Goal: Task Accomplishment & Management: Manage account settings

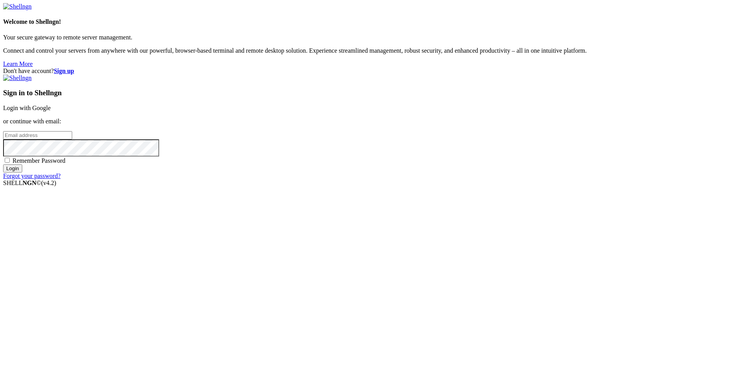
click at [51, 111] on link "Login with Google" at bounding box center [27, 108] width 48 height 7
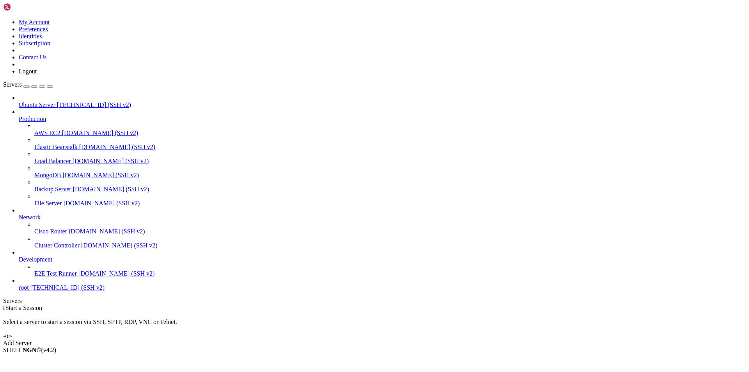
click at [431, 340] on div "Add Server" at bounding box center [374, 343] width 743 height 7
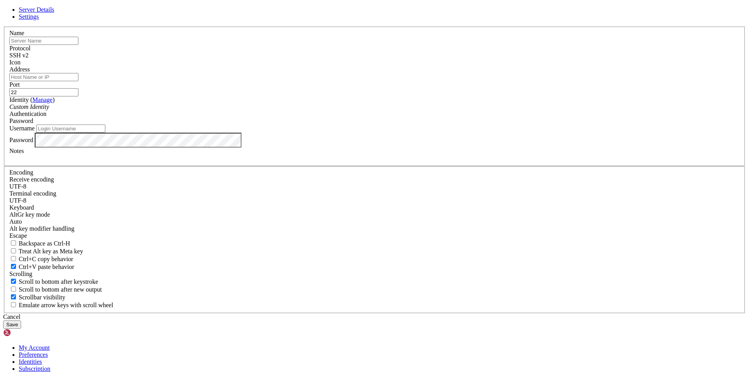
click at [78, 45] on input "text" at bounding box center [43, 41] width 69 height 8
type input "Human"
click at [78, 81] on input "Address" at bounding box center [43, 77] width 69 height 8
type input "[TECHNICAL_ID]"
click at [3, 27] on icon at bounding box center [3, 27] width 0 height 0
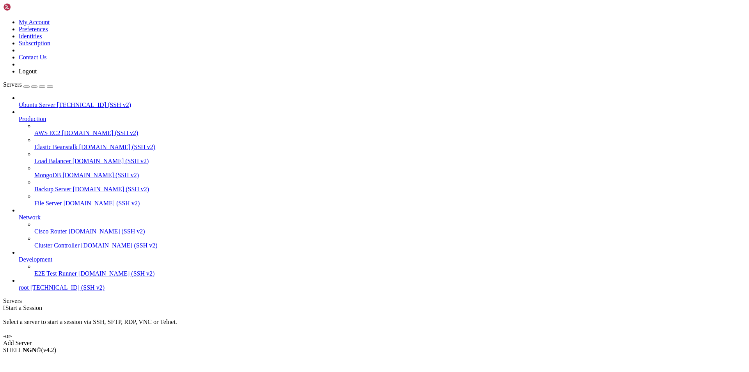
click at [43, 291] on span "[TECHNICAL_ID] (SSH v2)" at bounding box center [67, 287] width 74 height 7
click at [126, 318] on div "" at bounding box center [382, 321] width 727 height 7
click at [434, 340] on link "Add Server" at bounding box center [374, 343] width 743 height 7
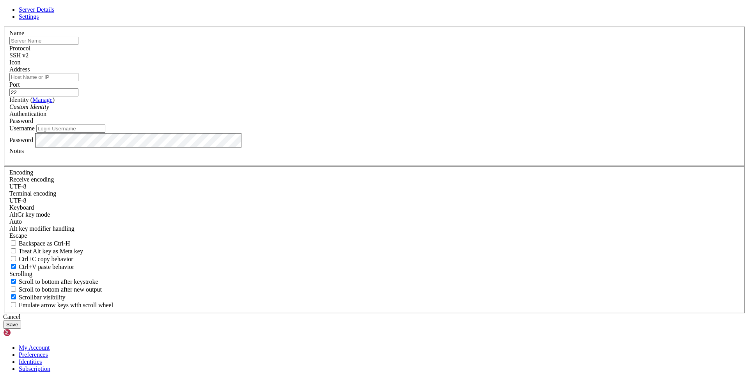
drag, startPoint x: 173, startPoint y: 242, endPoint x: 196, endPoint y: 233, distance: 24.2
click at [173, 242] on div "Server Details Settings Name Protocol SSH v2 Icon" at bounding box center [374, 167] width 743 height 322
click at [78, 45] on input "text" at bounding box center [43, 41] width 69 height 8
type input "Human"
click at [78, 81] on input "Address" at bounding box center [43, 77] width 69 height 8
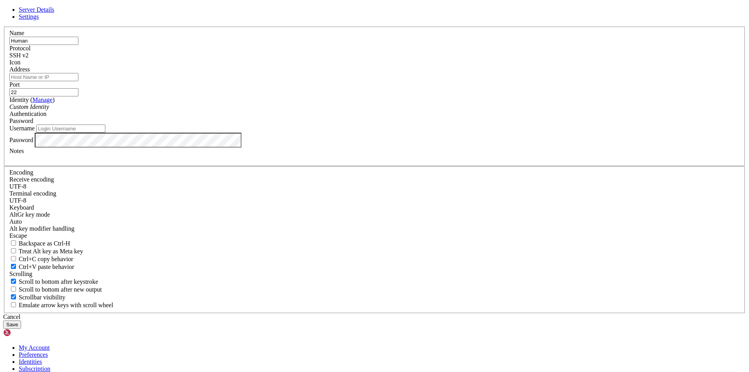
type input "[TECHNICAL_ID]"
click at [188, 319] on div "Server Details Settings Name Human Protocol SSH v2 Icon" at bounding box center [374, 167] width 743 height 322
click at [78, 96] on input "22" at bounding box center [43, 92] width 69 height 8
click at [49, 110] on icon "Custom Identity" at bounding box center [29, 106] width 40 height 7
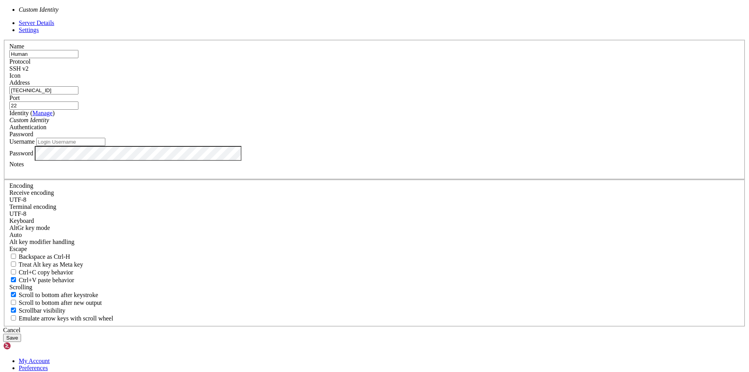
drag, startPoint x: 182, startPoint y: 200, endPoint x: 316, endPoint y: 205, distance: 134.3
click at [181, 200] on div "Server Details Settings Name Human Protocol SSH v2 Icon" at bounding box center [374, 181] width 743 height 322
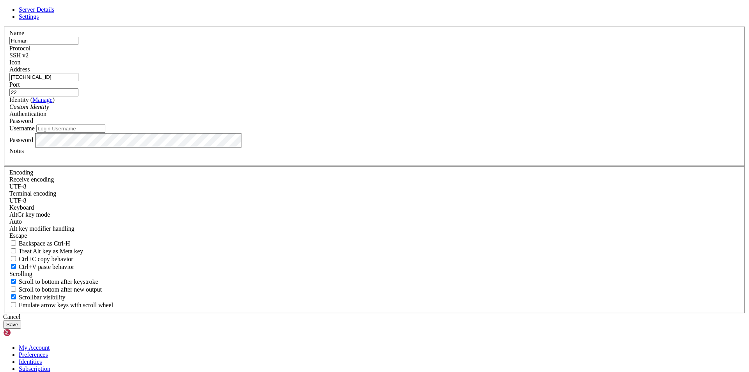
click at [105, 133] on input "Username" at bounding box center [70, 128] width 69 height 8
type input "human"
click at [21, 320] on button "Save" at bounding box center [12, 324] width 18 height 8
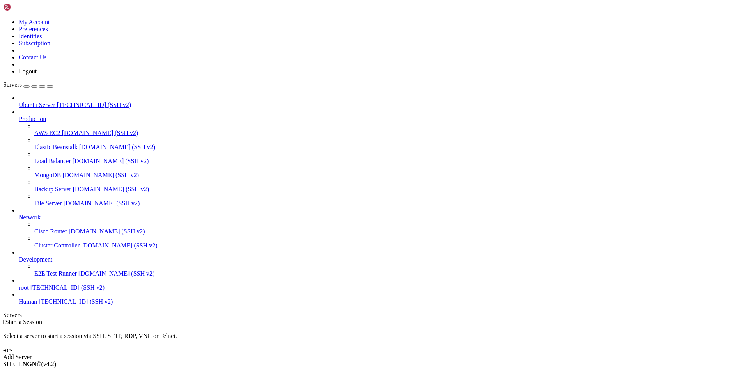
click at [53, 305] on span "[TECHNICAL_ID] (SSH v2)" at bounding box center [76, 301] width 74 height 7
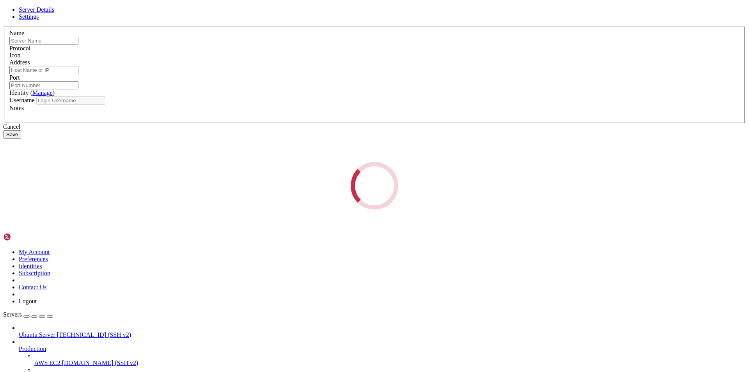
type input "Human"
type input "[TECHNICAL_ID]"
type input "22"
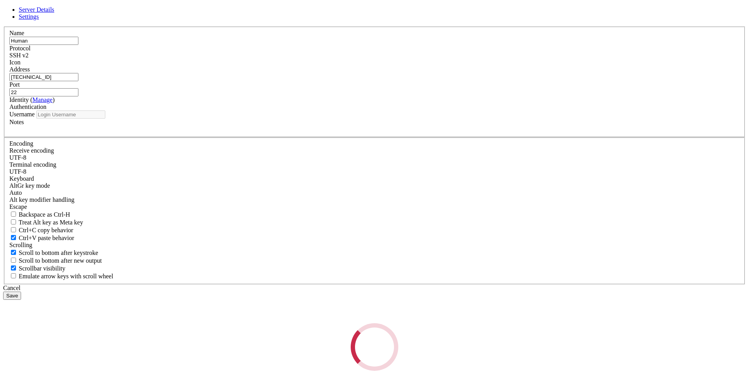
type input "human"
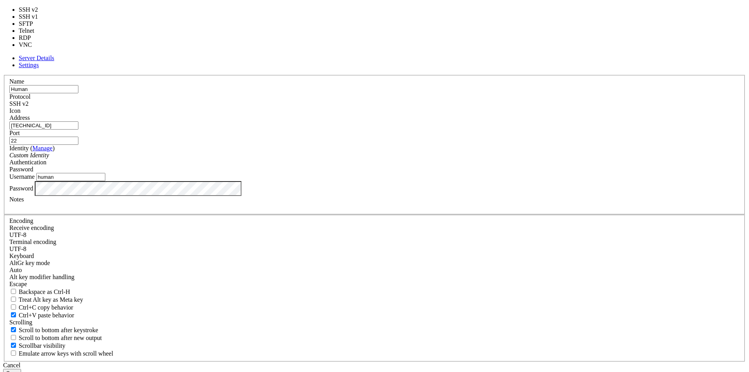
click at [432, 107] on div "SSH v2" at bounding box center [374, 103] width 731 height 7
click at [53, 151] on link "Manage" at bounding box center [42, 148] width 20 height 7
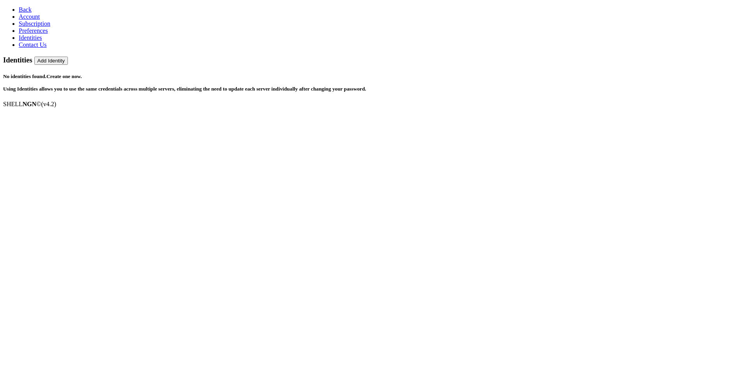
click at [29, 9] on link "Back" at bounding box center [25, 9] width 13 height 7
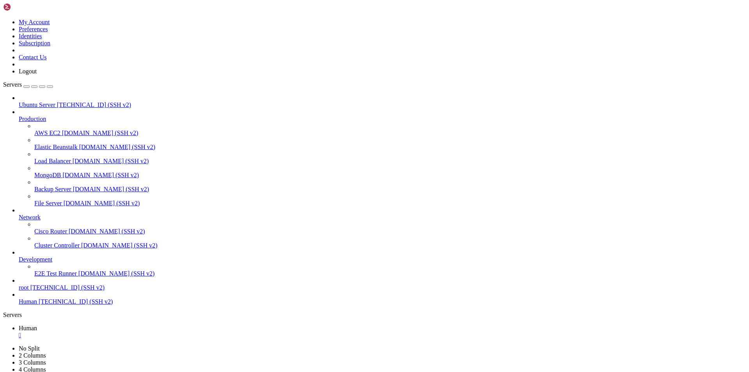
click at [66, 101] on span "[TECHNICAL_ID] (SSH v2)" at bounding box center [94, 104] width 74 height 7
click at [37, 305] on span "Human" at bounding box center [28, 301] width 18 height 7
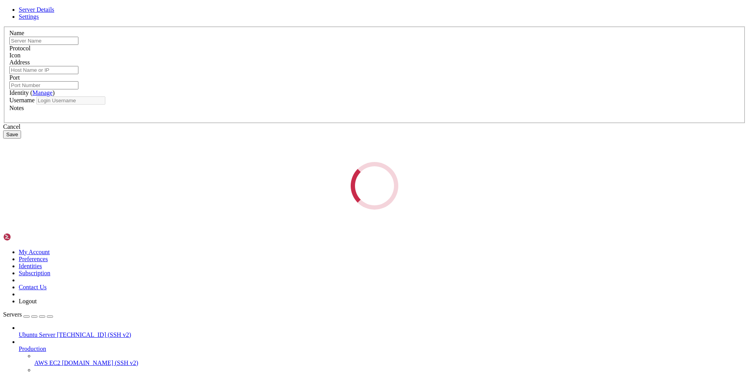
type input "Human"
type input "[TECHNICAL_ID]"
type input "22"
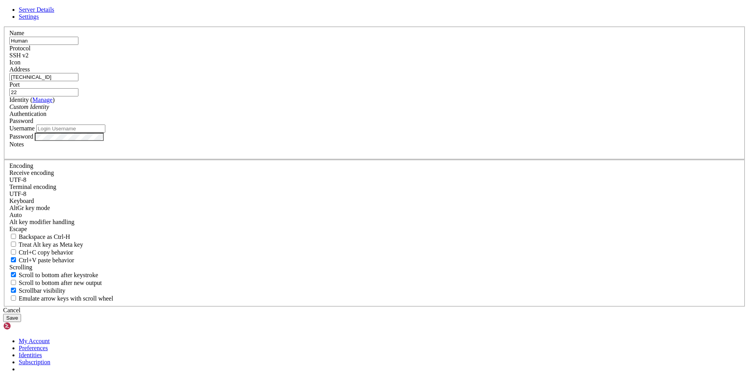
type input "human"
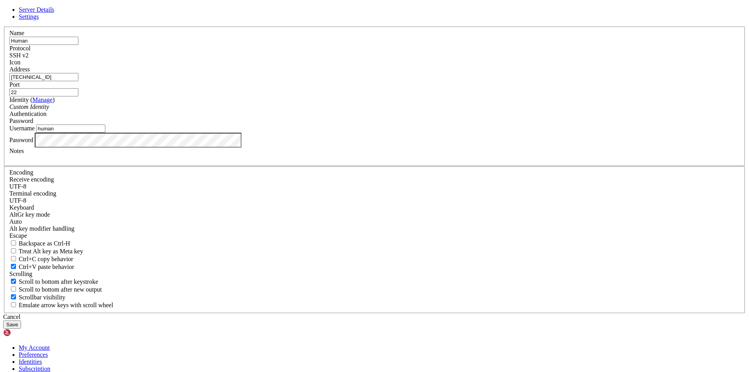
click at [78, 96] on input "22" at bounding box center [43, 92] width 69 height 8
type input "2"
type input "80"
click at [21, 320] on button "Save" at bounding box center [12, 324] width 18 height 8
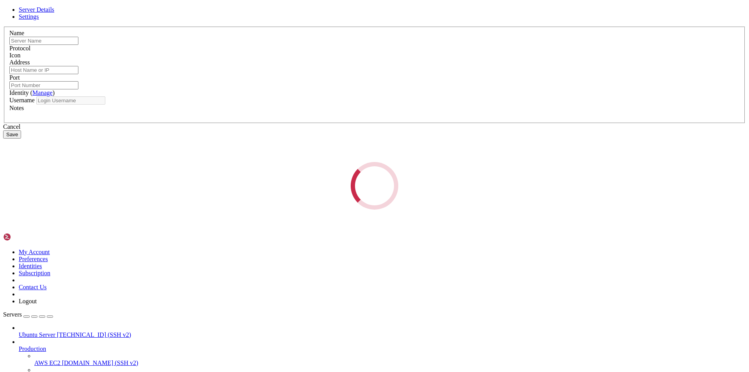
type input "Human"
type input "[TECHNICAL_ID]"
type input "80"
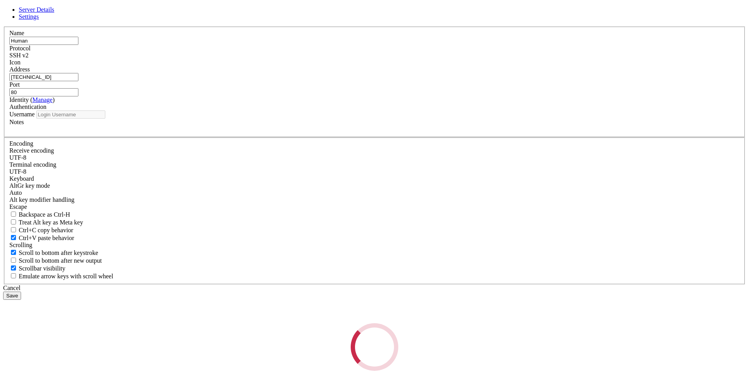
type input "human"
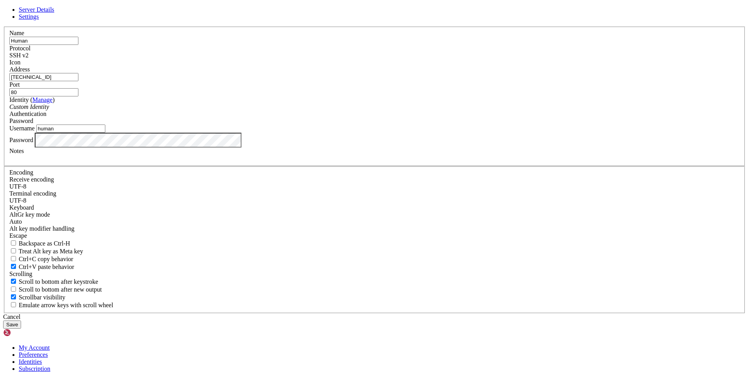
click at [78, 96] on input "80" at bounding box center [43, 92] width 69 height 8
type input "8080"
click at [21, 320] on button "Save" at bounding box center [12, 324] width 18 height 8
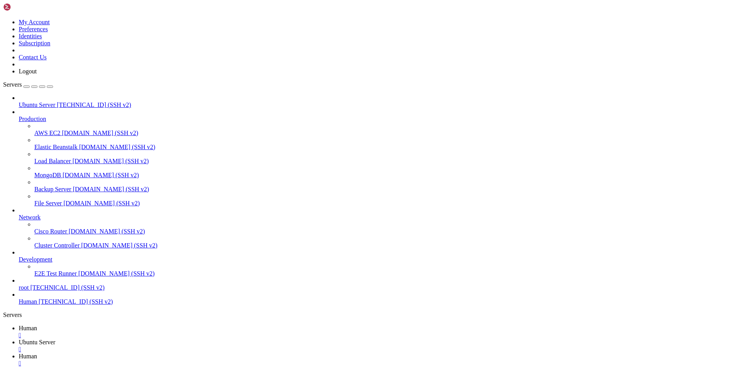
click at [247, 360] on div "" at bounding box center [382, 363] width 727 height 7
click at [200, 346] on div "" at bounding box center [382, 349] width 727 height 7
click at [135, 332] on div "" at bounding box center [382, 335] width 727 height 7
click at [19, 298] on icon at bounding box center [19, 298] width 0 height 0
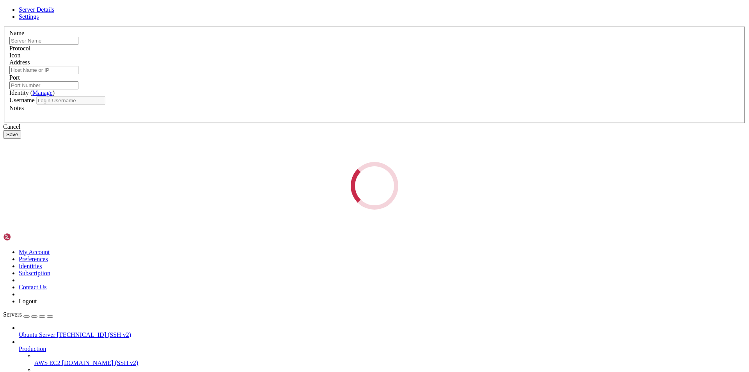
type input "Human"
type input "[TECHNICAL_ID]"
type input "8080"
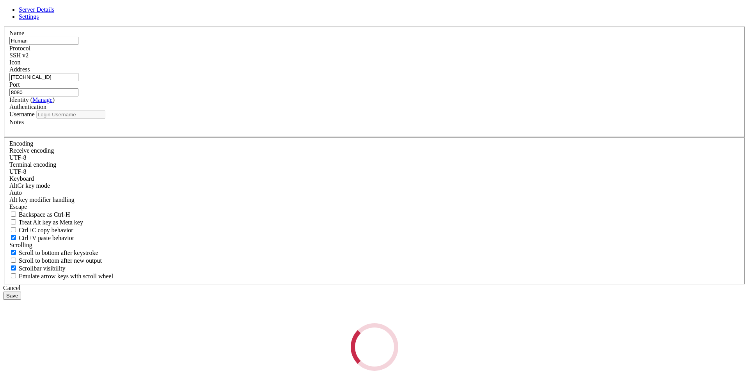
type input "human"
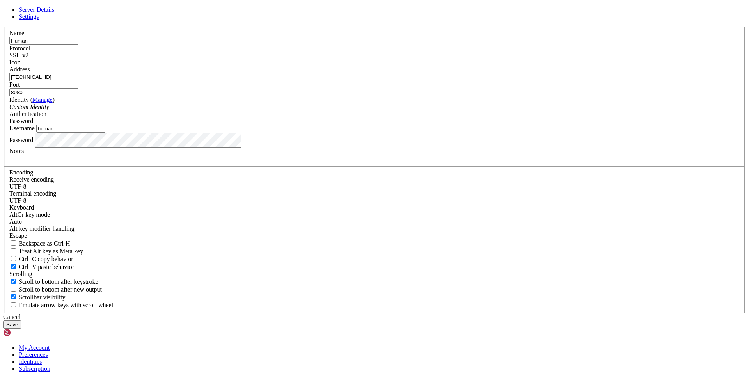
click at [78, 96] on input "8080" at bounding box center [43, 92] width 69 height 8
type input "80"
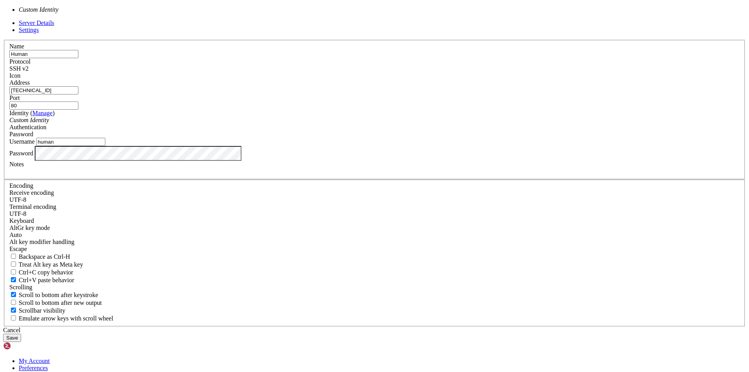
click at [353, 124] on div "Custom Identity" at bounding box center [374, 120] width 731 height 7
drag, startPoint x: 259, startPoint y: 193, endPoint x: 267, endPoint y: 213, distance: 21.2
click at [259, 194] on div "Name Human Protocol SSH v2 Icon Address [TECHNICAL_ID] (" at bounding box center [374, 183] width 743 height 287
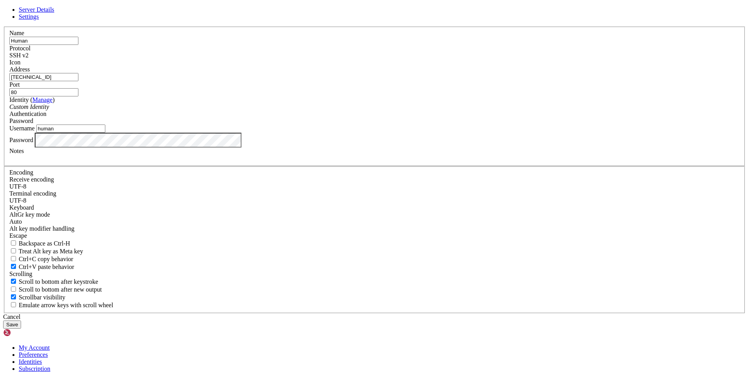
click at [21, 320] on button "Save" at bounding box center [12, 324] width 18 height 8
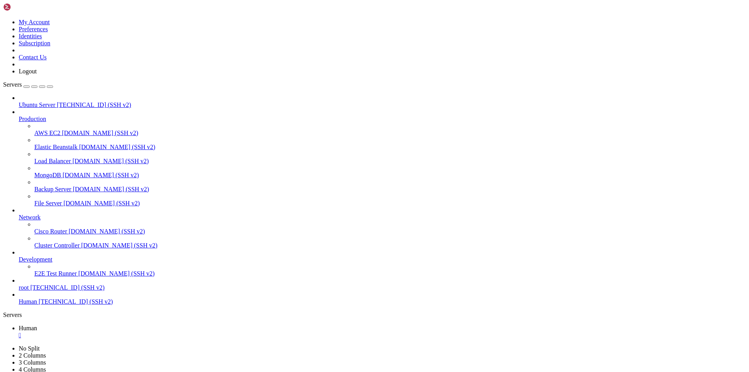
click at [59, 305] on span "[TECHNICAL_ID] (SSH v2)" at bounding box center [76, 301] width 74 height 7
click at [135, 332] on div "" at bounding box center [382, 335] width 727 height 7
click at [50, 305] on span "[TECHNICAL_ID] (SSH v2)" at bounding box center [76, 301] width 74 height 7
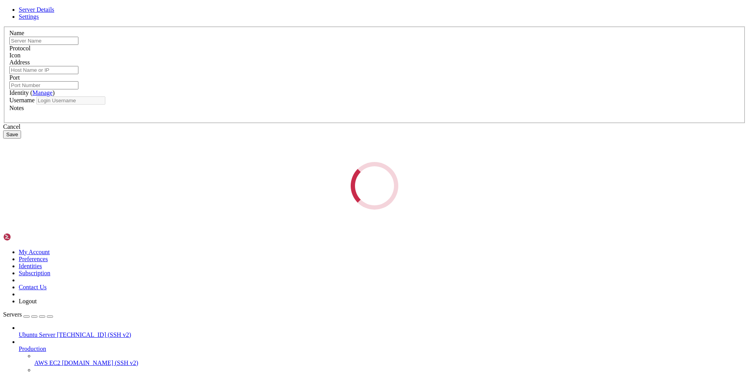
type input "Human"
type input "[TECHNICAL_ID]"
type input "80"
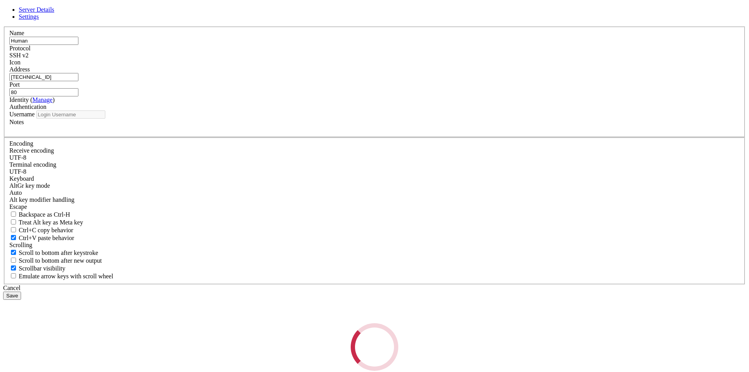
type input "human"
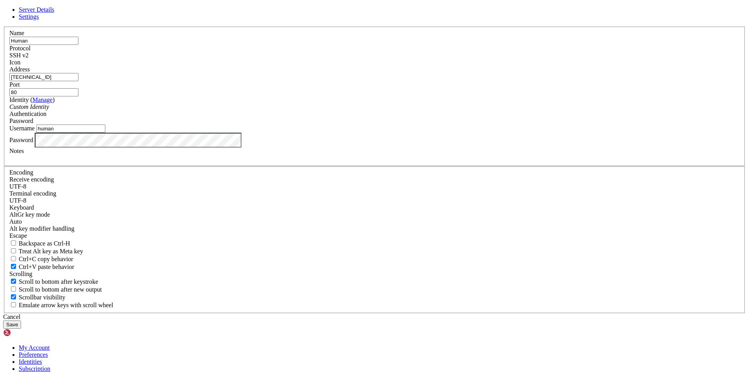
drag, startPoint x: 305, startPoint y: 142, endPoint x: 221, endPoint y: 146, distance: 84.0
click at [222, 148] on div "Server Details Settings Name Human Protocol SSH v2 Icon" at bounding box center [374, 167] width 743 height 322
paste input "[TECHNICAL_ID]"
type input "[TECHNICAL_ID]"
click at [21, 320] on button "Save" at bounding box center [12, 324] width 18 height 8
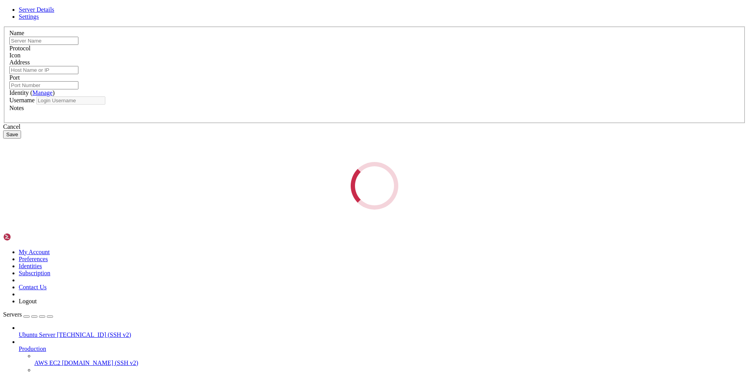
type input "Human"
type input "[TECHNICAL_ID]"
type input "80"
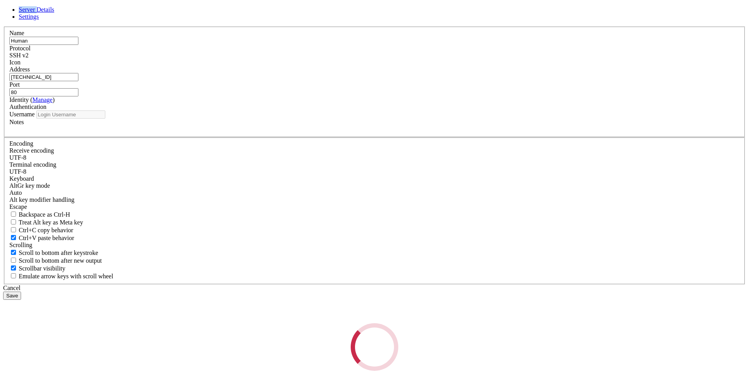
type input "human"
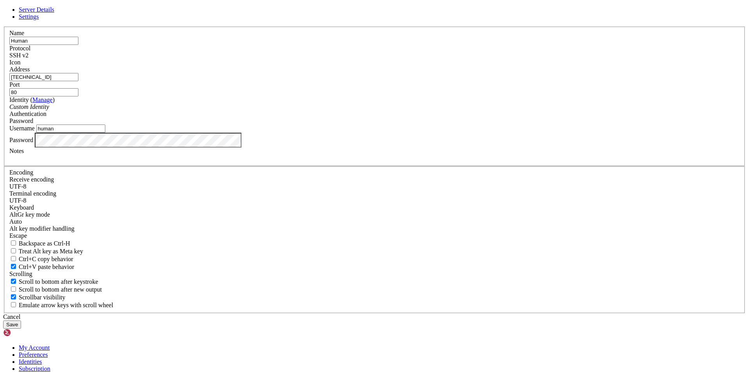
drag, startPoint x: 319, startPoint y: 147, endPoint x: 210, endPoint y: 145, distance: 109.3
click at [210, 145] on div "Server Details Settings Name Human Protocol SSH v2 Icon" at bounding box center [374, 167] width 743 height 322
click at [78, 81] on input "192" at bounding box center [43, 77] width 69 height 8
type input "[TECHNICAL_ID]"
drag, startPoint x: 426, startPoint y: 144, endPoint x: 372, endPoint y: 155, distance: 55.7
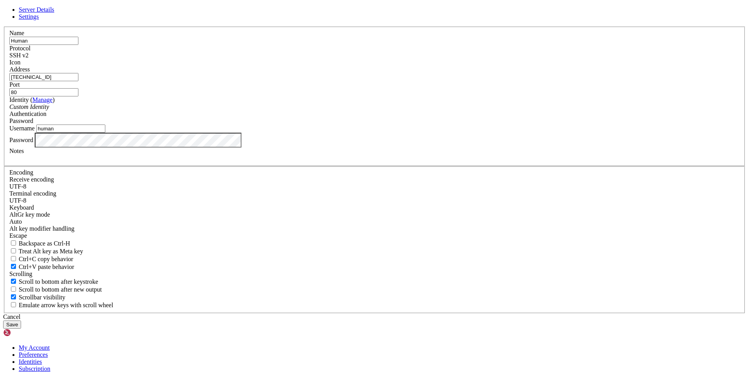
click at [372, 155] on fieldset "Name Human Protocol SSH v2 Icon Address [TECHNICAL_ID] ( Manage )" at bounding box center [375, 97] width 742 height 140
type input "404"
click at [21, 320] on button "Save" at bounding box center [12, 324] width 18 height 8
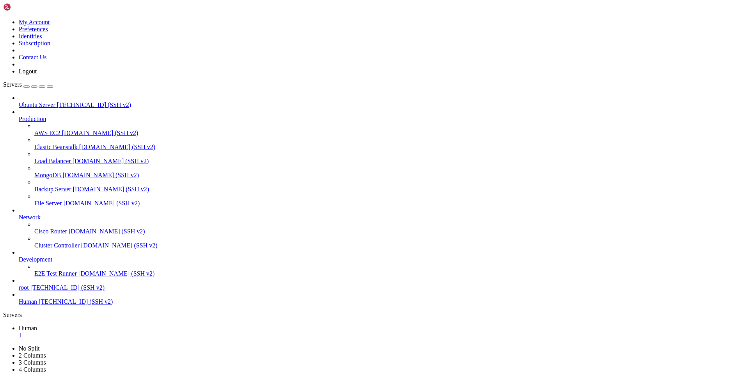
click at [37, 305] on span "Human" at bounding box center [28, 301] width 18 height 7
